Goal: Task Accomplishment & Management: Use online tool/utility

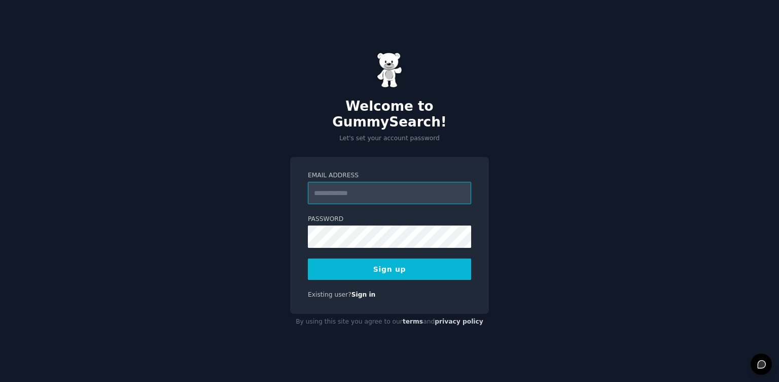
click at [365, 185] on input "Email Address" at bounding box center [389, 193] width 163 height 22
type input "**********"
click at [423, 261] on button "Sign up" at bounding box center [389, 268] width 163 height 21
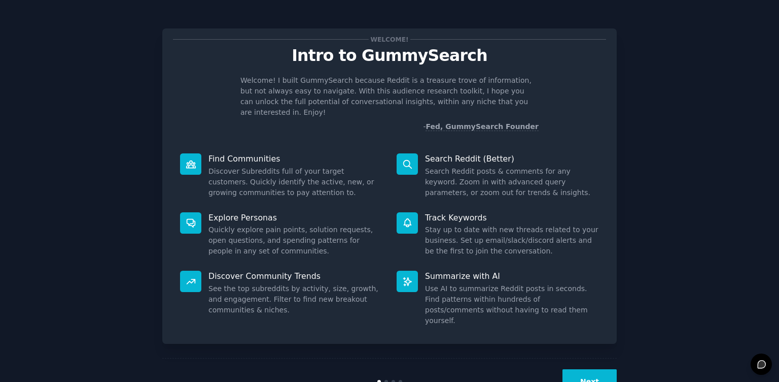
click at [615, 235] on div "Welcome! Intro to GummySearch Welcome! I built GummySearch because Reddit is a …" at bounding box center [389, 185] width 455 height 315
click at [593, 369] on button "Next" at bounding box center [590, 381] width 54 height 25
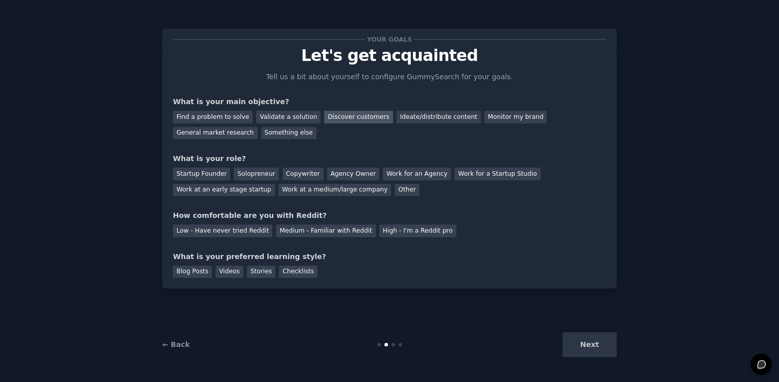
click at [353, 120] on div "Discover customers" at bounding box center [358, 117] width 68 height 13
click at [419, 119] on div "Ideate/distribute content" at bounding box center [439, 117] width 84 height 13
click at [375, 119] on div "Discover customers" at bounding box center [358, 117] width 68 height 13
click at [414, 122] on div "Ideate/distribute content" at bounding box center [439, 117] width 84 height 13
click at [259, 193] on div "Work at an early stage startup" at bounding box center [224, 190] width 102 height 13
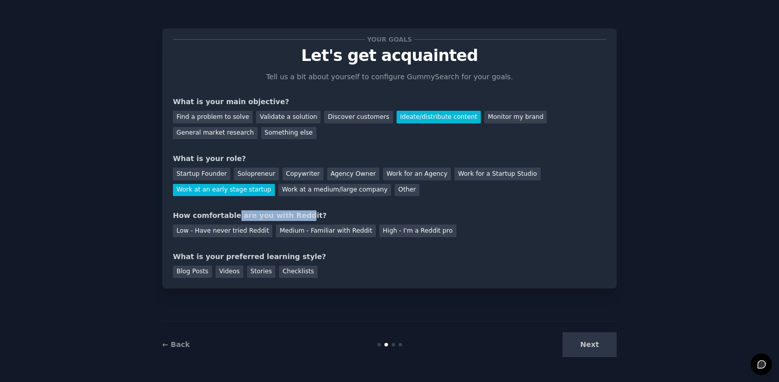
drag, startPoint x: 232, startPoint y: 217, endPoint x: 297, endPoint y: 217, distance: 64.4
click at [295, 217] on div "How comfortable are you with Reddit?" at bounding box center [389, 215] width 433 height 11
click at [297, 217] on div "How comfortable are you with Reddit?" at bounding box center [389, 215] width 433 height 11
click at [312, 232] on div "Medium - Familiar with Reddit" at bounding box center [325, 230] width 99 height 13
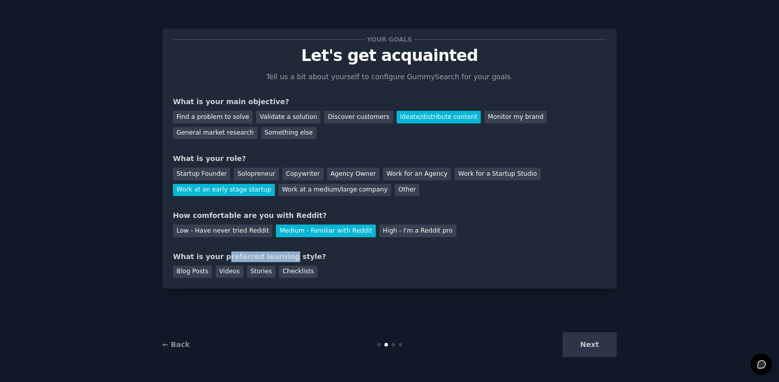
drag, startPoint x: 222, startPoint y: 253, endPoint x: 280, endPoint y: 253, distance: 57.3
click at [280, 253] on div "What is your preferred learning style?" at bounding box center [389, 256] width 433 height 11
click at [304, 271] on div "Checklists" at bounding box center [298, 271] width 39 height 13
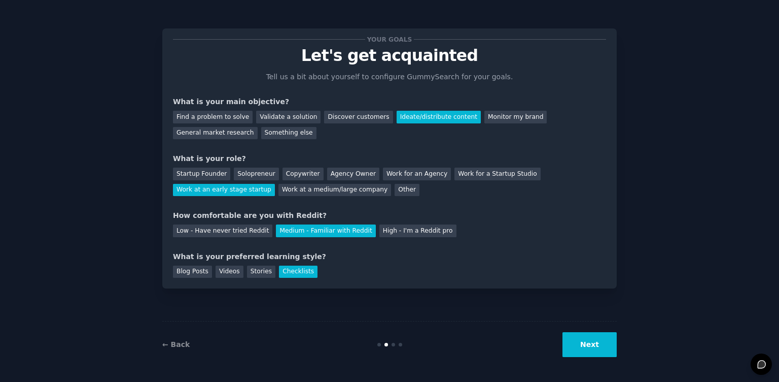
click at [597, 344] on button "Next" at bounding box center [590, 344] width 54 height 25
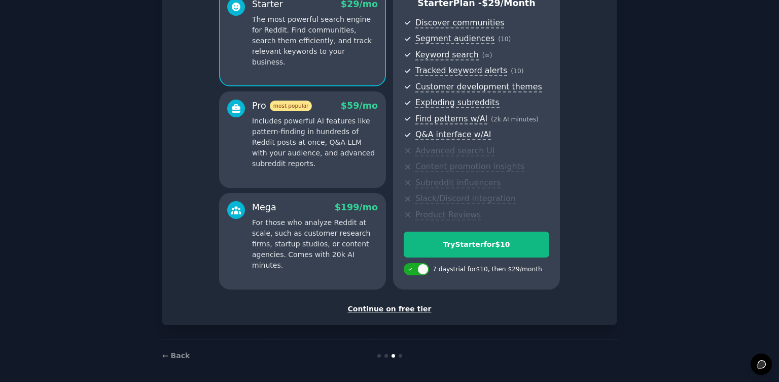
scroll to position [105, 0]
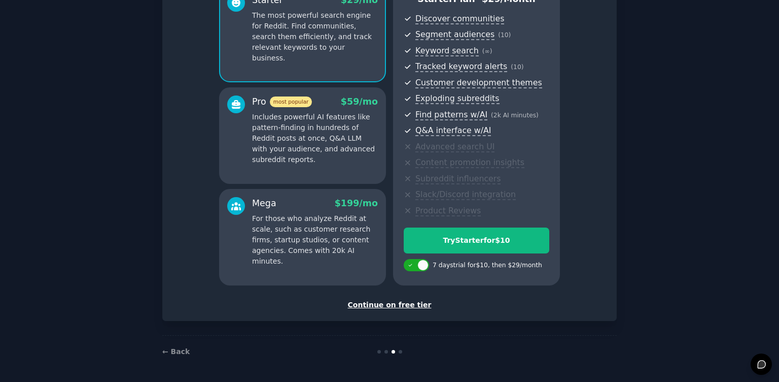
click at [409, 307] on div "Continue on free tier" at bounding box center [389, 304] width 433 height 11
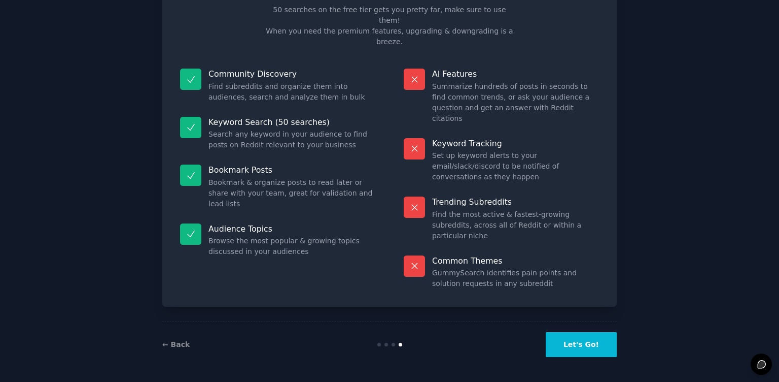
scroll to position [14, 0]
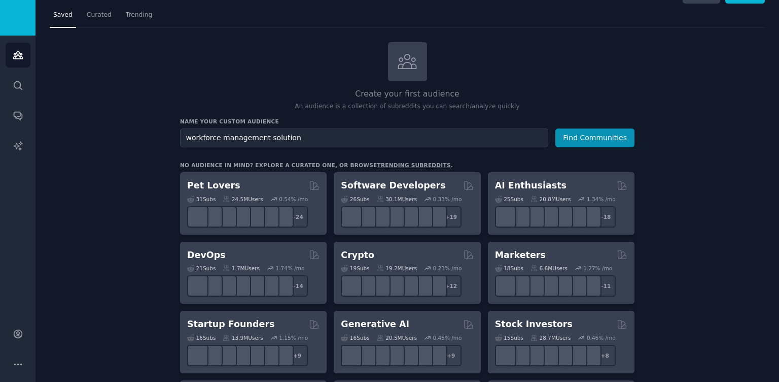
scroll to position [24, 0]
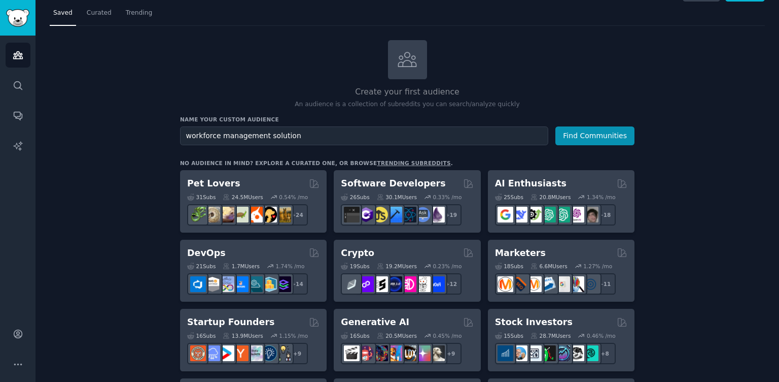
type input "workforce management solution"
drag, startPoint x: 350, startPoint y: 104, endPoint x: 488, endPoint y: 97, distance: 137.6
click at [483, 97] on div "Create your first audience An audience is a collection of subreddits you can se…" at bounding box center [407, 74] width 455 height 69
click at [488, 97] on div "Create your first audience An audience is a collection of subreddits you can se…" at bounding box center [407, 74] width 455 height 69
click at [598, 137] on button "Find Communities" at bounding box center [595, 135] width 79 height 19
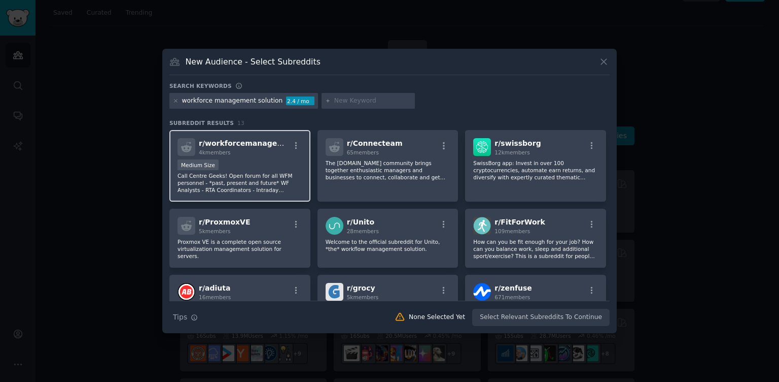
click at [264, 164] on div "Medium Size" at bounding box center [240, 165] width 125 height 13
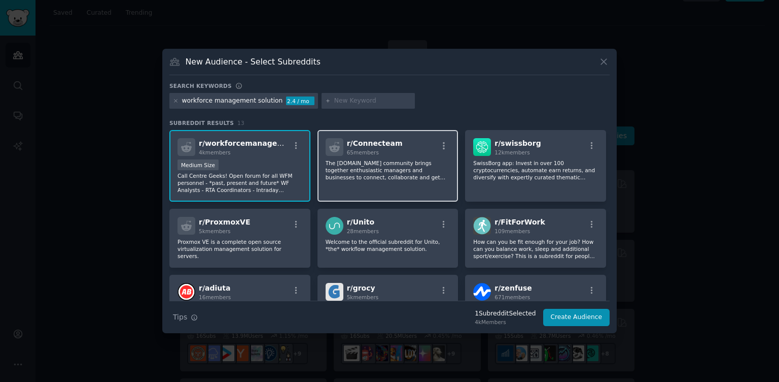
click at [412, 183] on div "r/ Connecteam 65 members The connecteam.com community brings together enthusias…" at bounding box center [388, 166] width 141 height 72
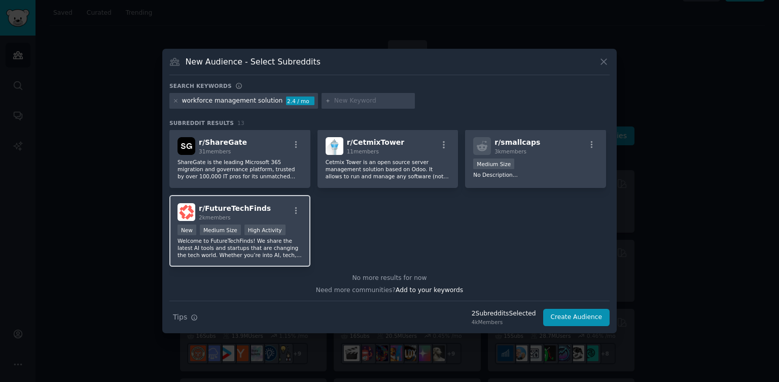
scroll to position [225, 0]
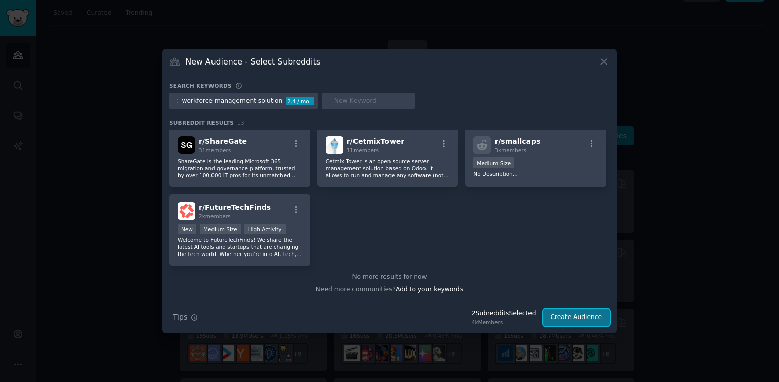
click at [586, 319] on button "Create Audience" at bounding box center [576, 316] width 67 height 17
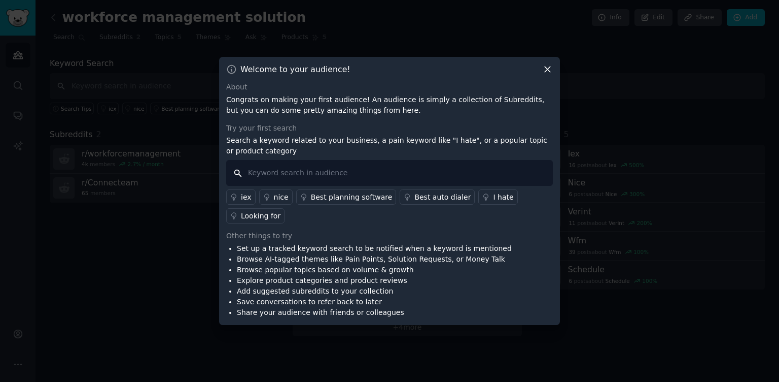
click at [398, 173] on input "text" at bounding box center [389, 173] width 327 height 26
type input "rostering"
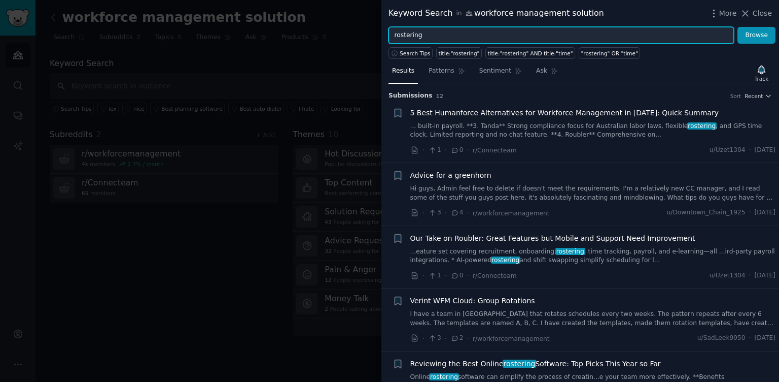
click at [408, 36] on input "rostering" at bounding box center [561, 35] width 345 height 17
click at [738, 27] on button "Browse" at bounding box center [757, 35] width 38 height 17
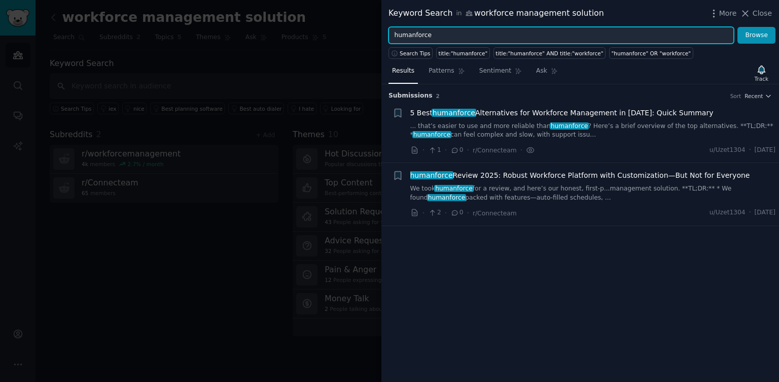
click at [414, 34] on input "humanforce" at bounding box center [561, 35] width 345 height 17
click at [738, 27] on button "Browse" at bounding box center [757, 35] width 38 height 17
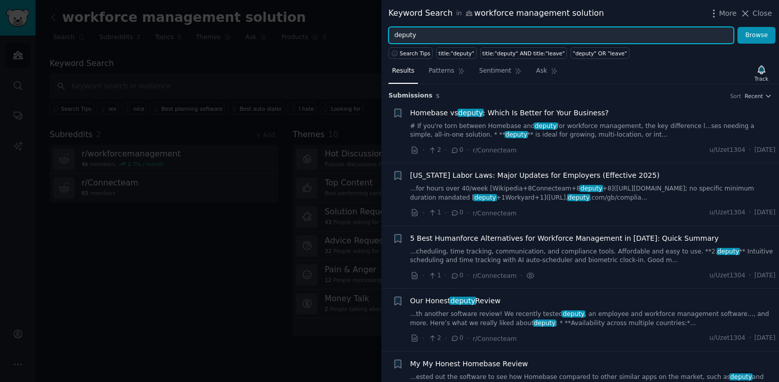
click at [407, 35] on input "deputy" at bounding box center [561, 35] width 345 height 17
type input "tanda"
click at [738, 27] on button "Browse" at bounding box center [757, 35] width 38 height 17
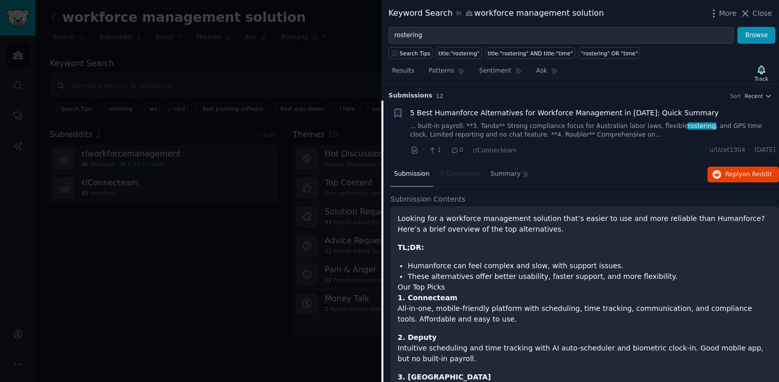
click at [613, 137] on link "... built-in payroll. **3. Tanda** Strong compliance focus for Australian labor…" at bounding box center [593, 131] width 366 height 18
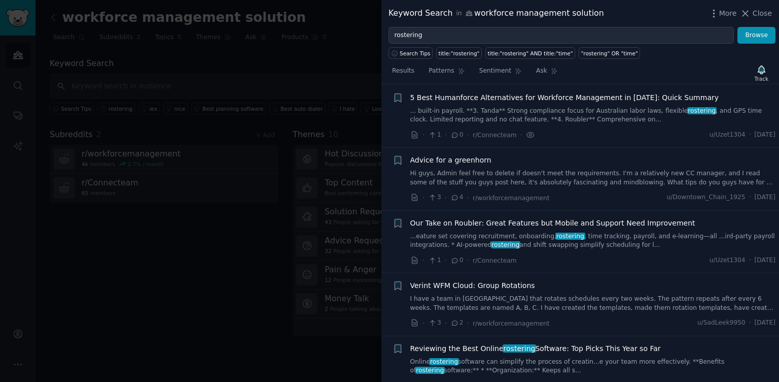
scroll to position [16, 0]
click at [605, 115] on link "... built-in payroll. **3. Tanda** Strong compliance focus for Australian labor…" at bounding box center [593, 115] width 366 height 18
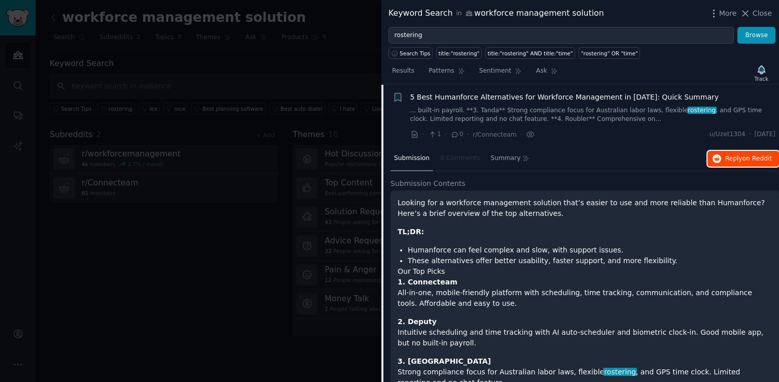
click at [745, 161] on span "on Reddit" at bounding box center [757, 158] width 29 height 7
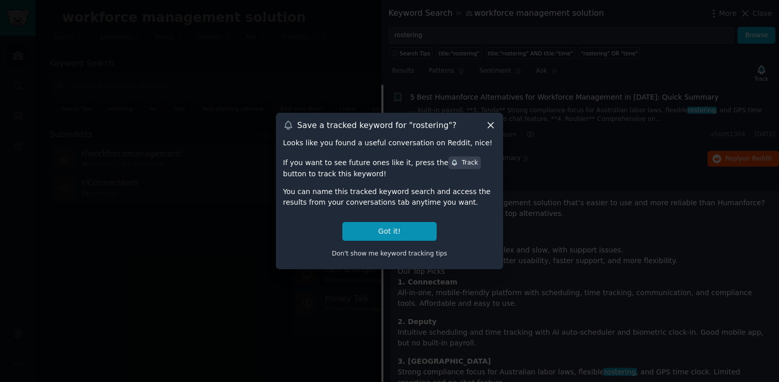
click at [489, 125] on icon at bounding box center [491, 125] width 11 height 11
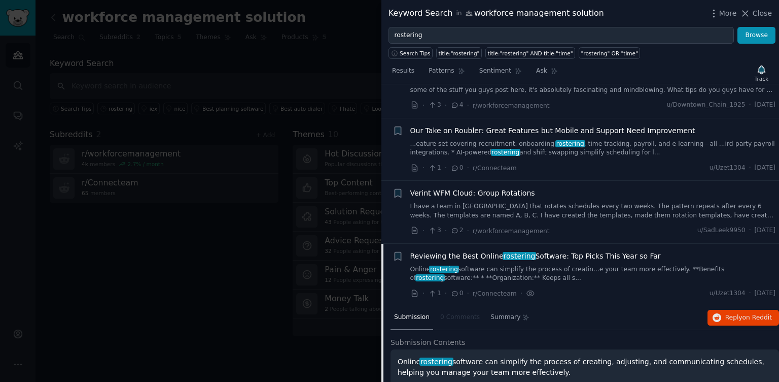
scroll to position [90, 0]
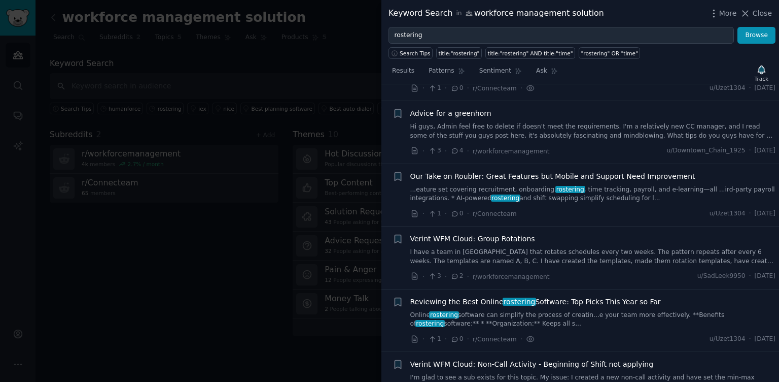
scroll to position [74, 0]
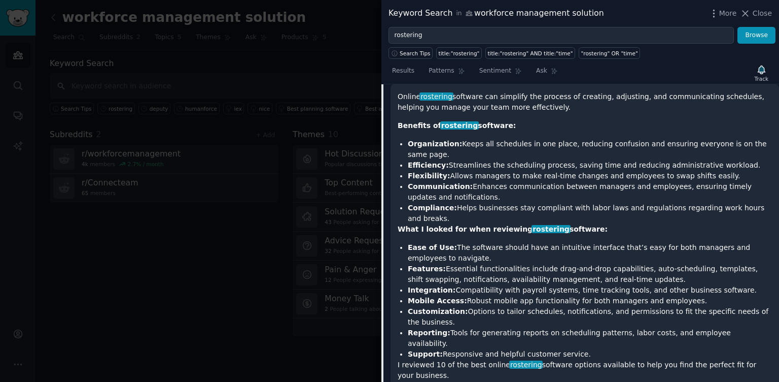
scroll to position [364, 0]
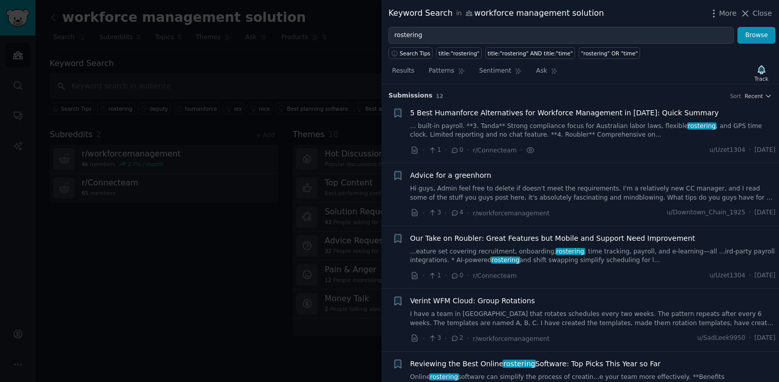
click at [571, 114] on span "5 Best Humanforce Alternatives for Workforce Management in [DATE]: Quick Summary" at bounding box center [564, 113] width 309 height 11
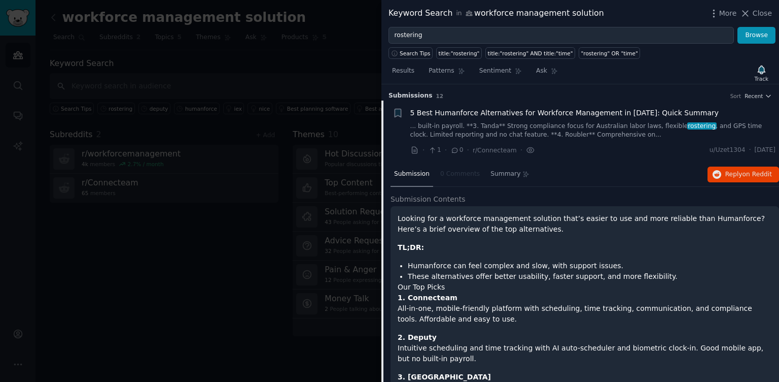
scroll to position [16, 0]
